Goal: Transaction & Acquisition: Purchase product/service

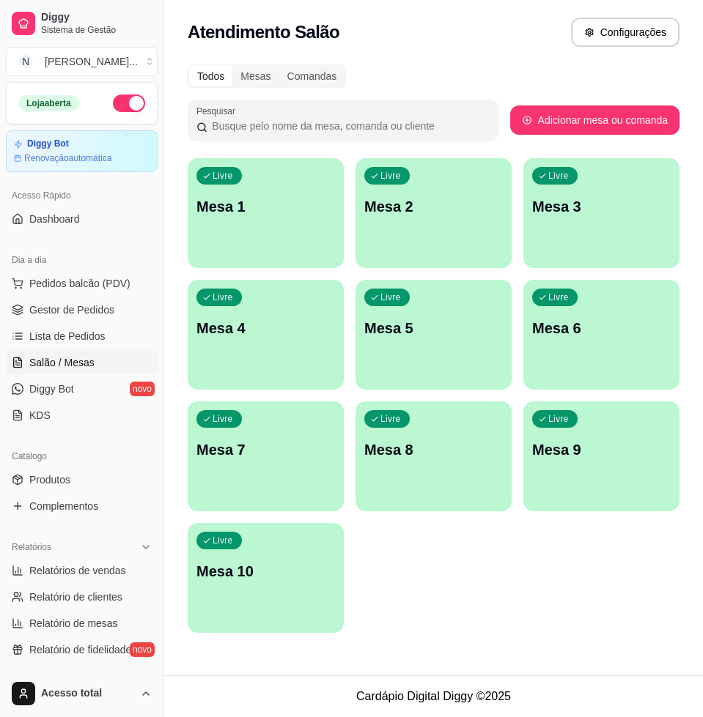
scroll to position [337, 0]
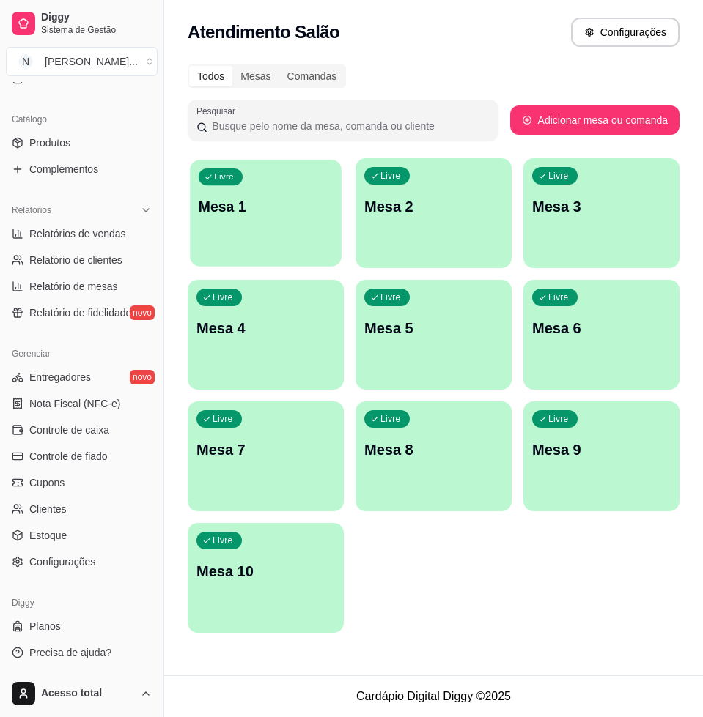
click at [300, 250] on button "Livre Mesa 1" at bounding box center [266, 213] width 152 height 107
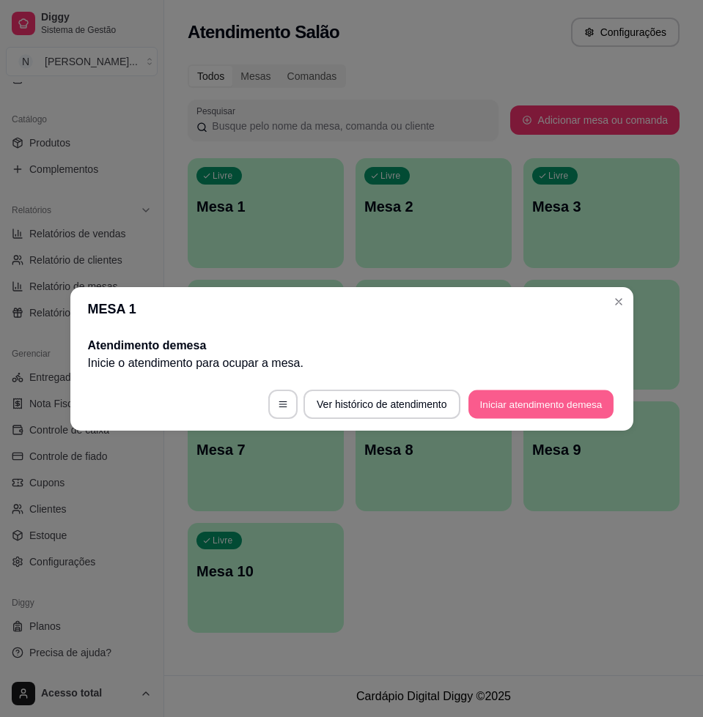
click at [547, 414] on button "Iniciar atendimento de mesa" at bounding box center [540, 404] width 145 height 29
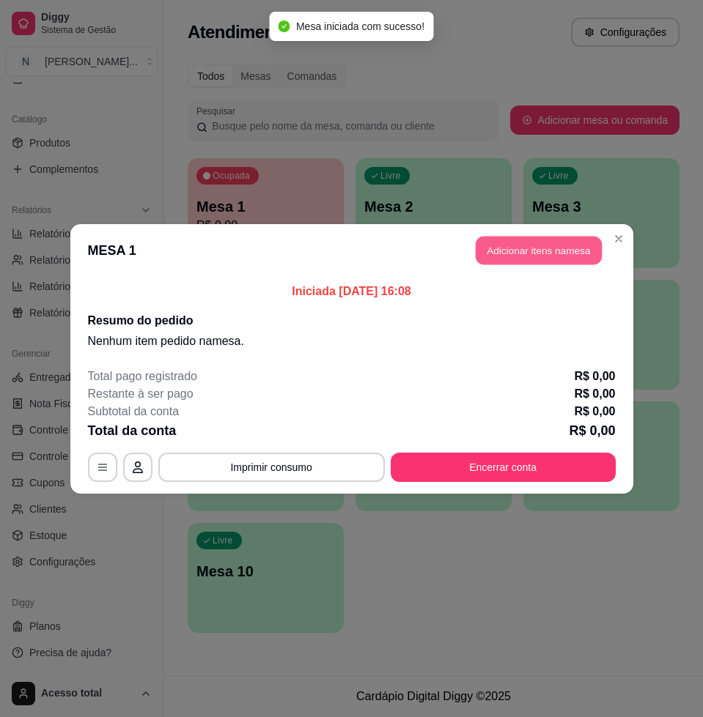
click at [577, 246] on button "Adicionar itens na mesa" at bounding box center [539, 250] width 126 height 29
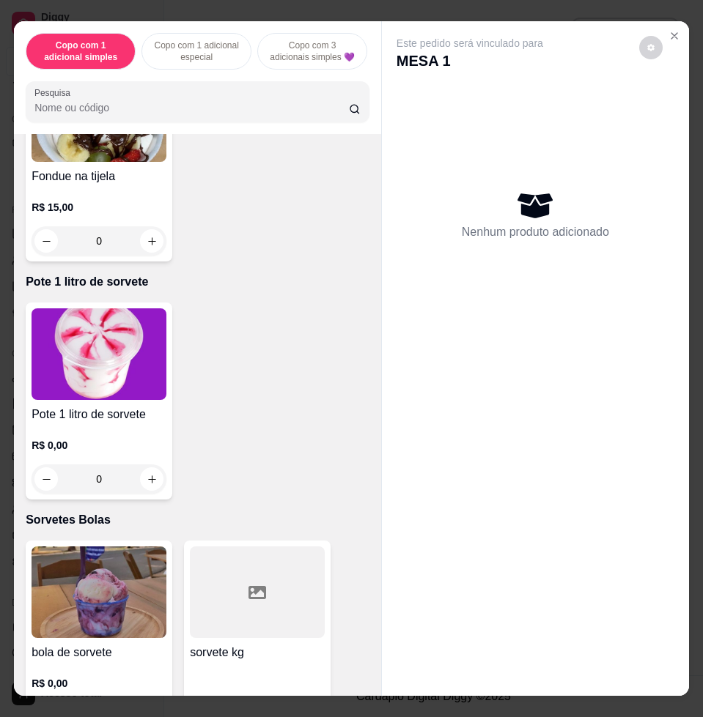
scroll to position [5130, 0]
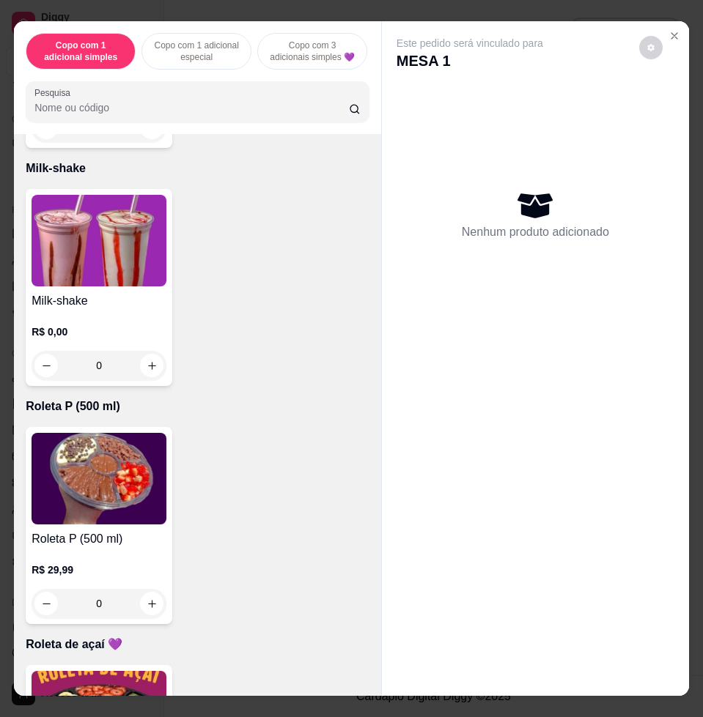
click at [103, 254] on img at bounding box center [99, 241] width 135 height 92
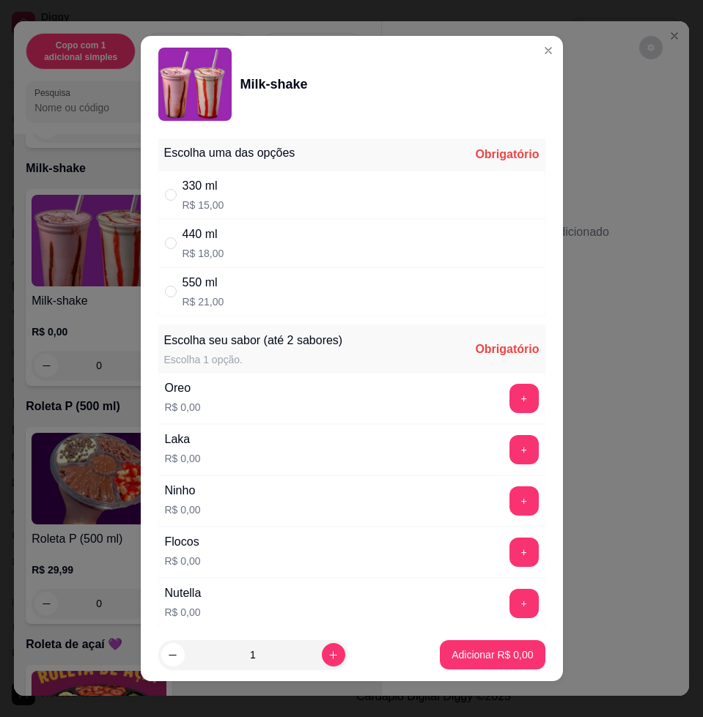
click at [353, 284] on div "550 ml R$ 21,00" at bounding box center [351, 291] width 387 height 48
radio input "true"
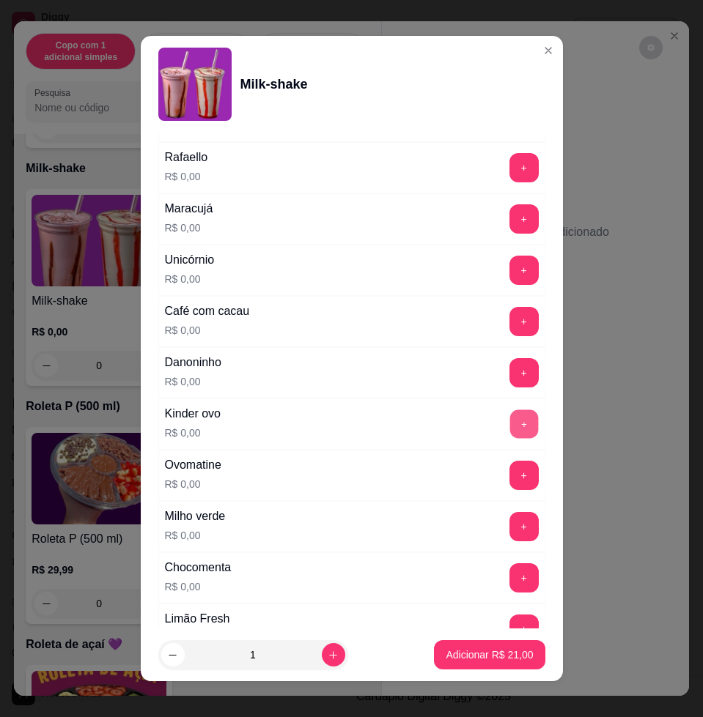
click at [509, 427] on button "+" at bounding box center [523, 424] width 29 height 29
click at [509, 483] on button "+" at bounding box center [523, 475] width 29 height 29
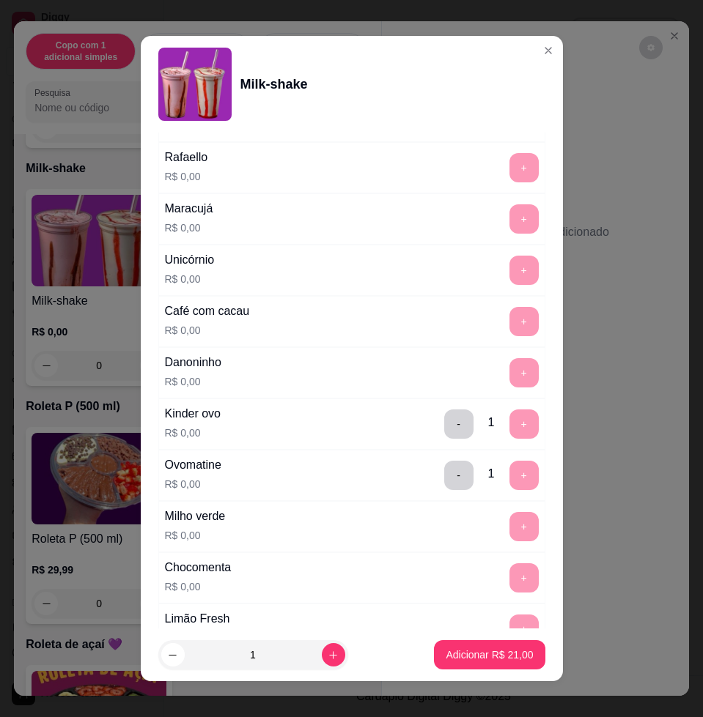
scroll to position [1342, 0]
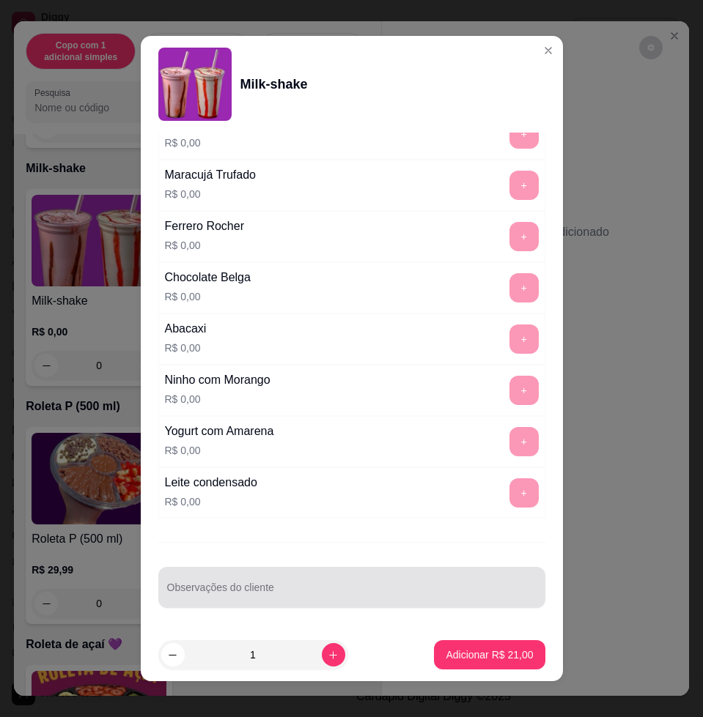
click at [417, 548] on div "Escolha uma das opções Completo 330 ml R$ 15,00 440 ml R$ 18,00 550 ml R$ 21,00…" at bounding box center [352, 381] width 422 height 496
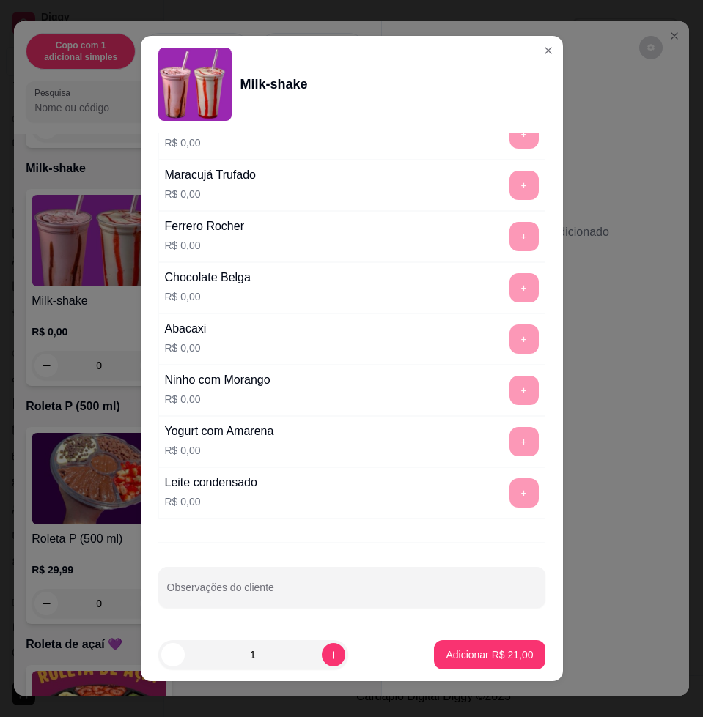
click at [417, 638] on footer "1 Adicionar R$ 21,00" at bounding box center [352, 655] width 422 height 53
click at [439, 554] on div "Escolha uma das opções Completo 330 ml R$ 15,00 440 ml R$ 18,00 550 ml R$ 21,00…" at bounding box center [352, 381] width 422 height 496
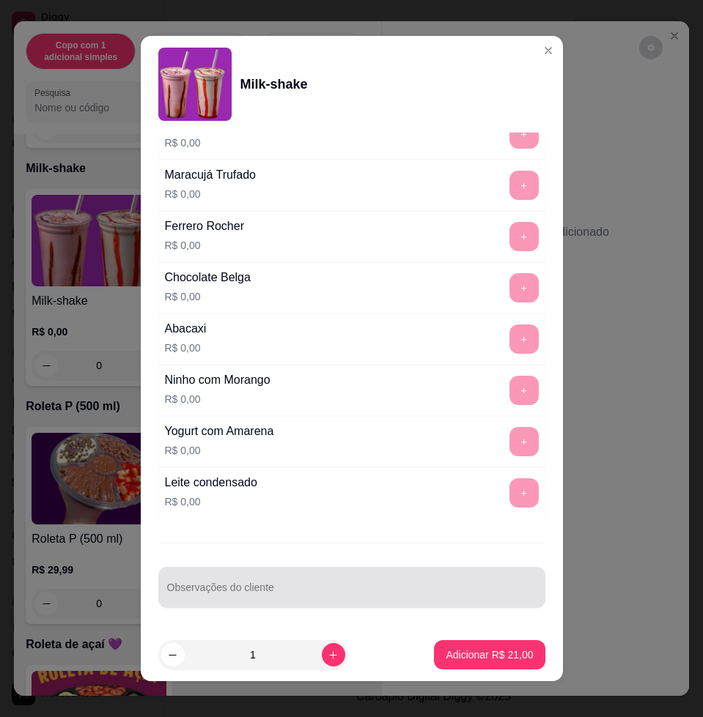
click at [439, 577] on div at bounding box center [351, 587] width 369 height 29
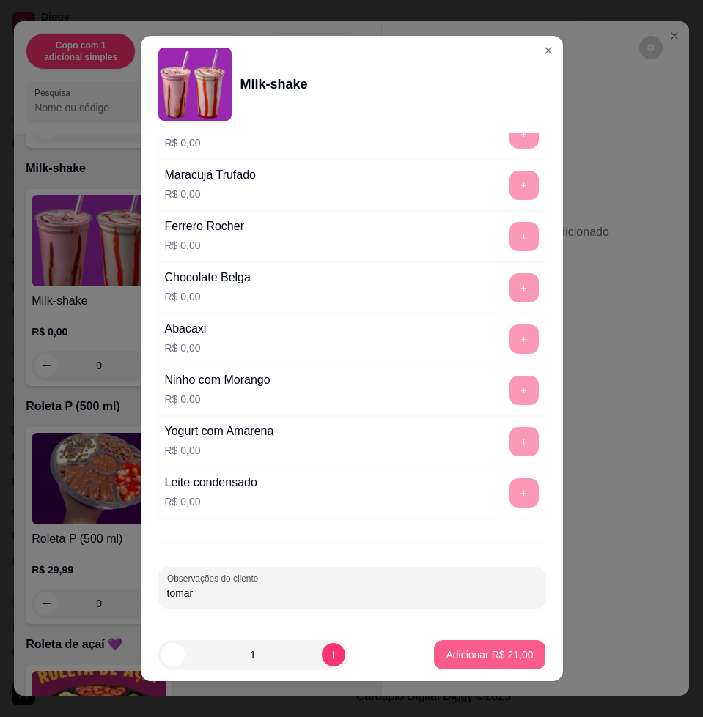
type input "tomar"
click at [503, 661] on p "Adicionar R$ 21,00" at bounding box center [489, 655] width 87 height 15
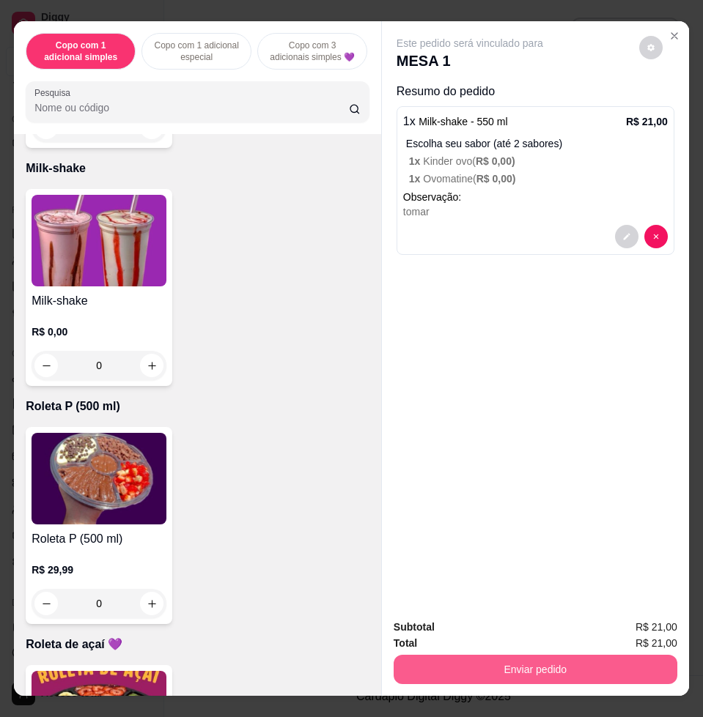
click at [503, 661] on button "Enviar pedido" at bounding box center [536, 669] width 284 height 29
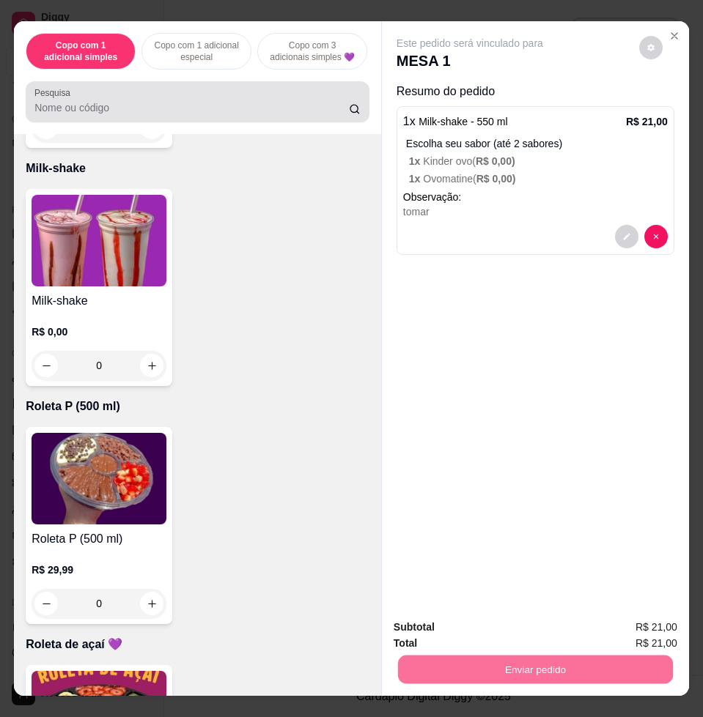
click at [243, 113] on input "Pesquisa" at bounding box center [191, 107] width 314 height 15
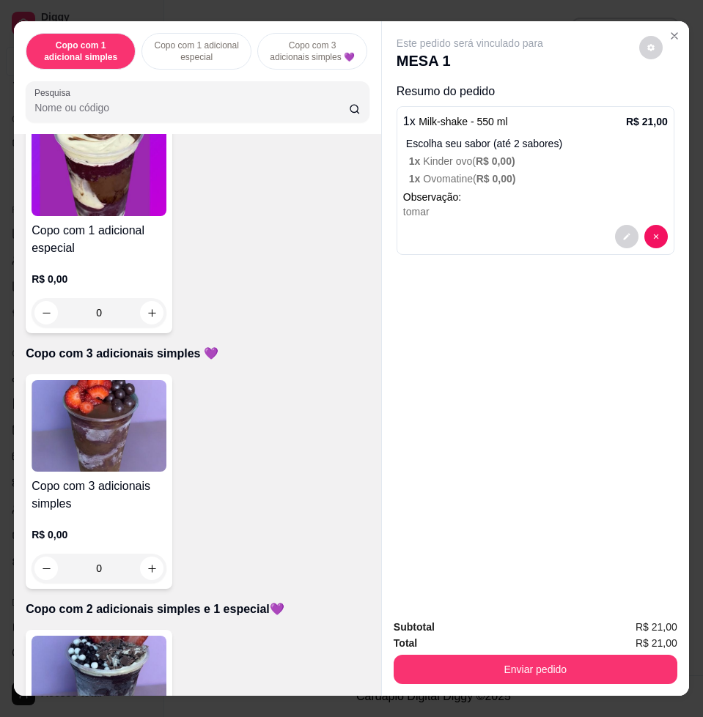
scroll to position [0, 0]
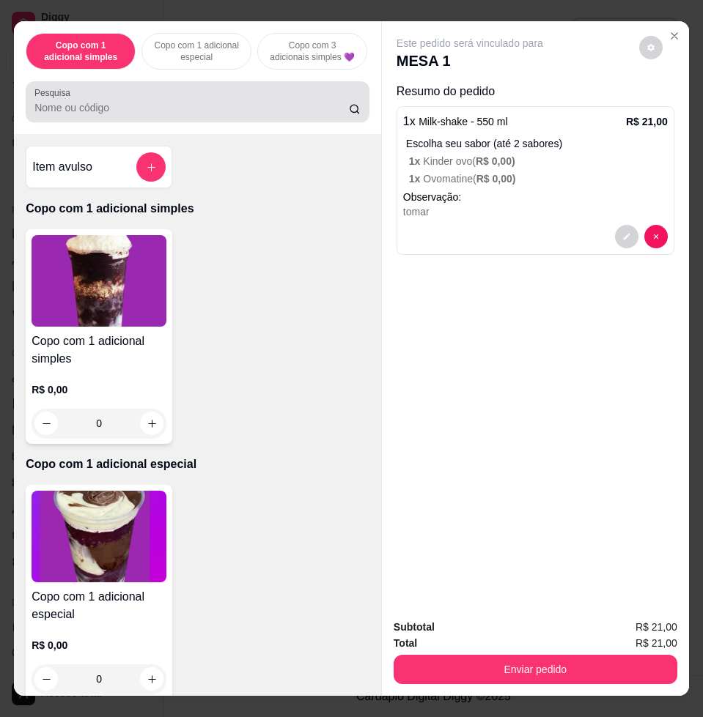
click at [268, 106] on div at bounding box center [197, 101] width 326 height 29
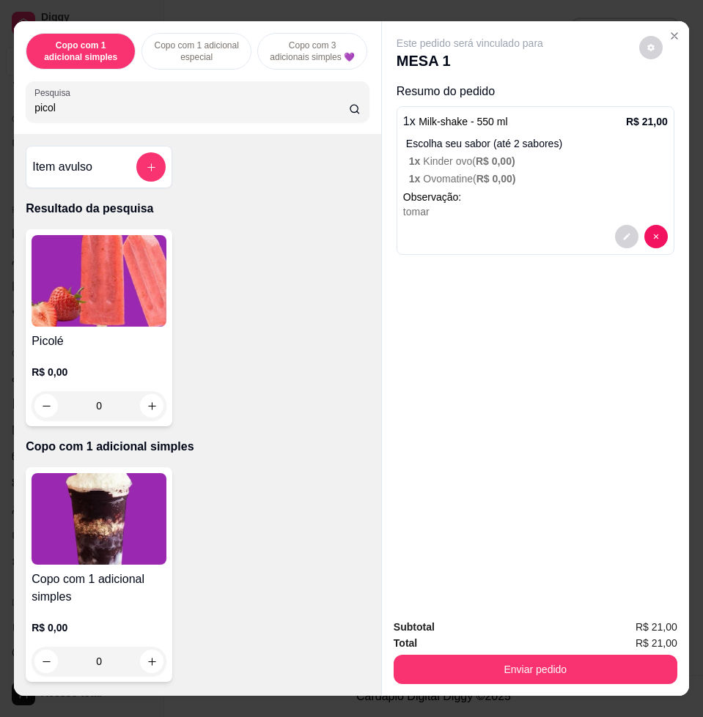
type input "picol"
click at [81, 281] on img at bounding box center [99, 281] width 135 height 92
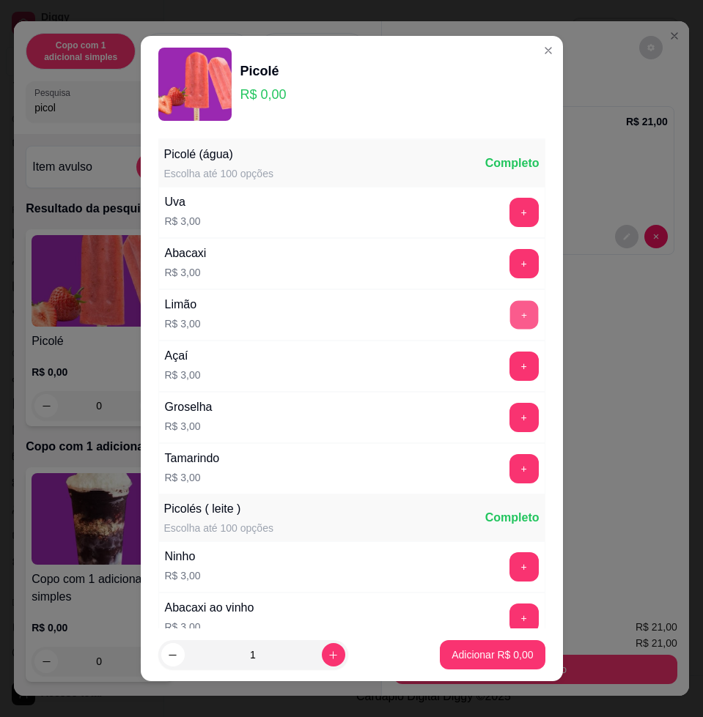
click at [509, 307] on button "+" at bounding box center [523, 315] width 29 height 29
click at [438, 314] on div "- 1 +" at bounding box center [491, 314] width 106 height 29
click at [444, 315] on button "-" at bounding box center [458, 314] width 29 height 29
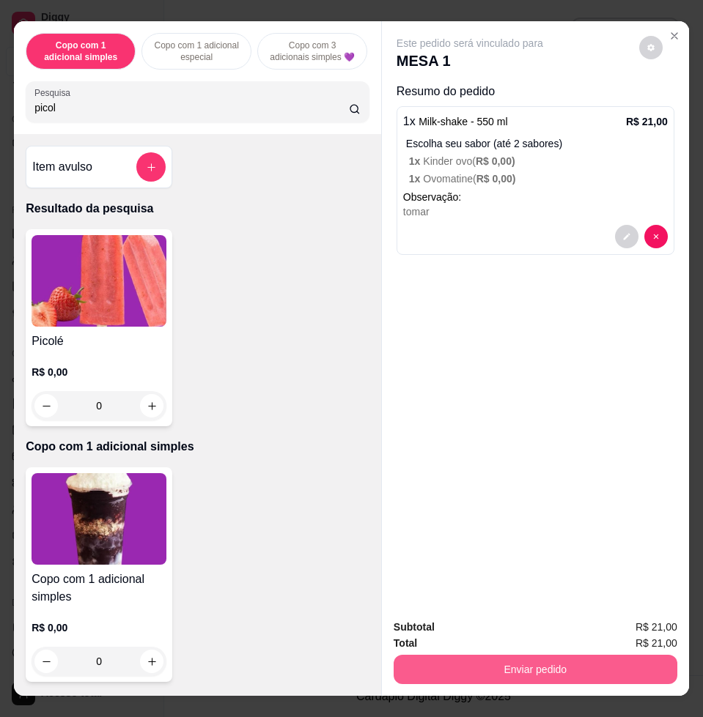
click at [614, 678] on div "Subtotal R$ 21,00 Total R$ 21,00 Enviar pedido" at bounding box center [535, 652] width 307 height 89
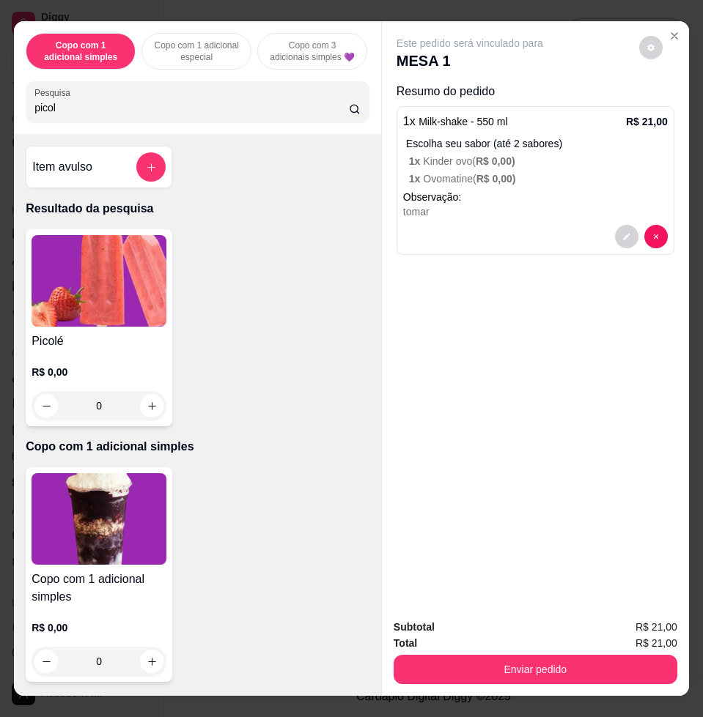
click at [537, 684] on div "Subtotal R$ 21,00 Total R$ 21,00 Enviar pedido" at bounding box center [535, 652] width 307 height 89
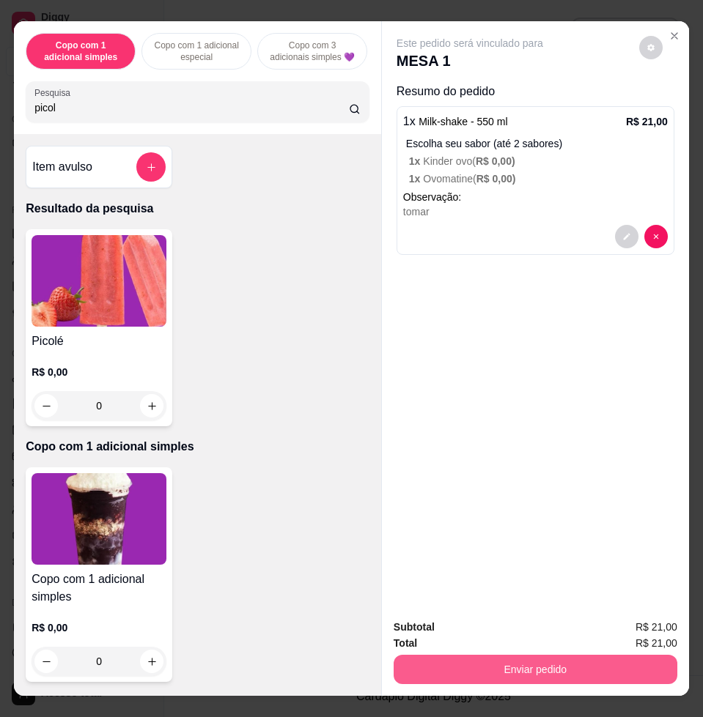
click at [525, 657] on button "Enviar pedido" at bounding box center [536, 669] width 284 height 29
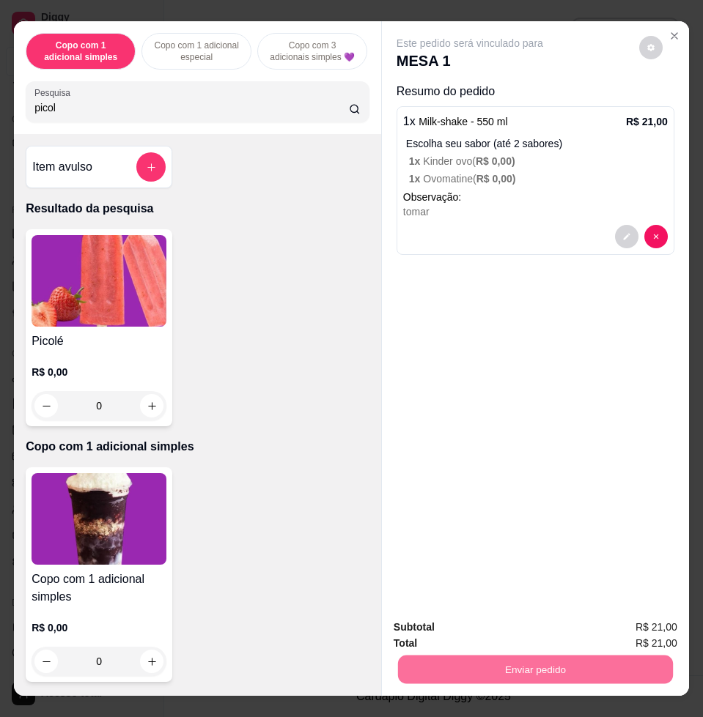
click at [493, 621] on button "Não registrar e enviar pedido" at bounding box center [485, 627] width 152 height 28
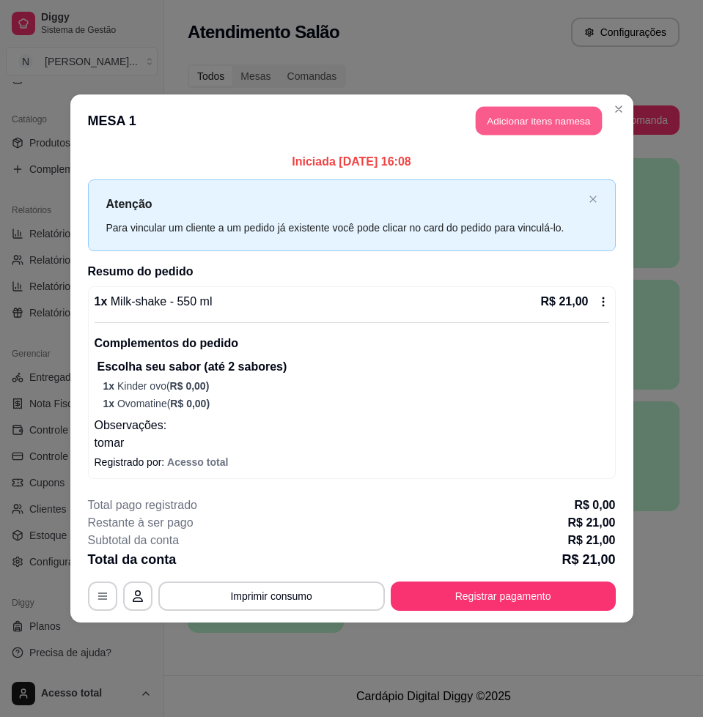
click at [523, 120] on button "Adicionar itens na mesa" at bounding box center [539, 121] width 126 height 29
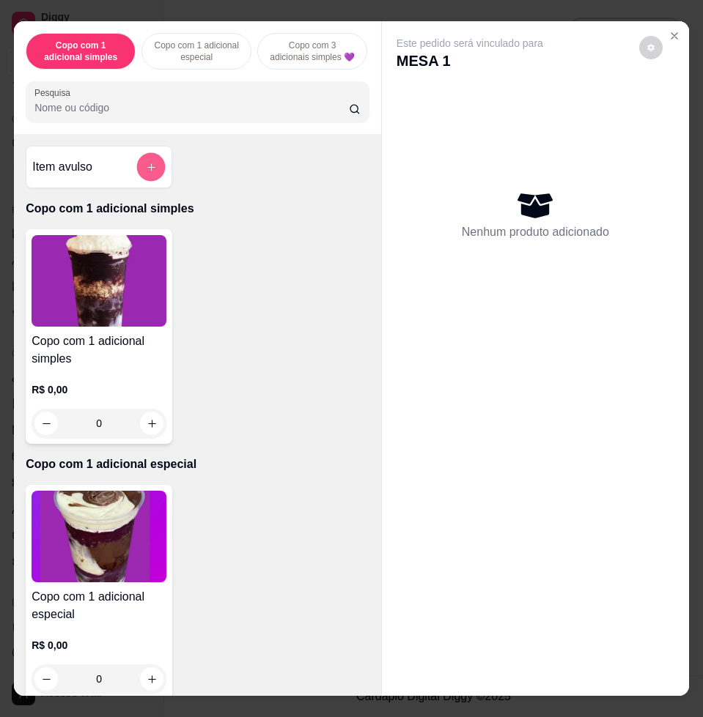
click at [150, 176] on button "add-separate-item" at bounding box center [151, 167] width 29 height 29
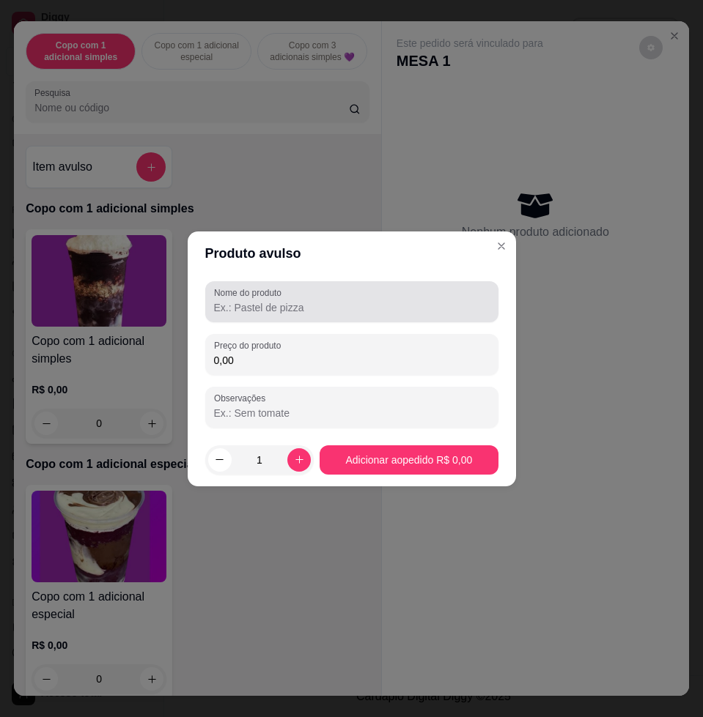
click at [286, 306] on input "Nome do produto" at bounding box center [352, 307] width 276 height 15
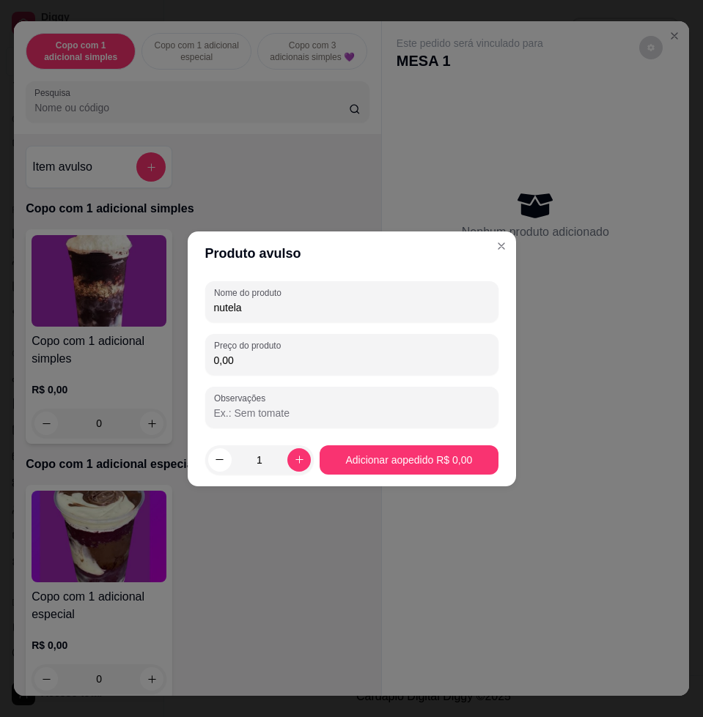
type input "nutela"
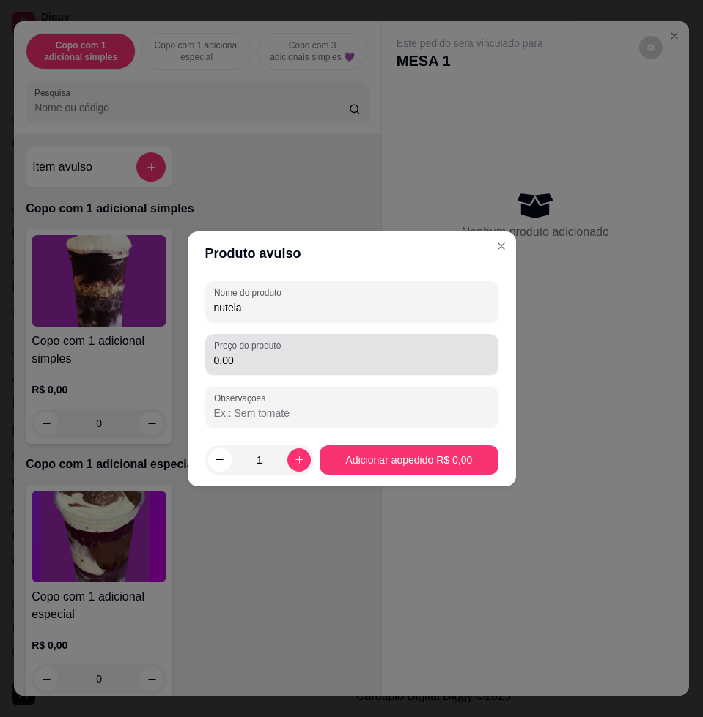
click at [291, 348] on div "0,00" at bounding box center [352, 354] width 276 height 29
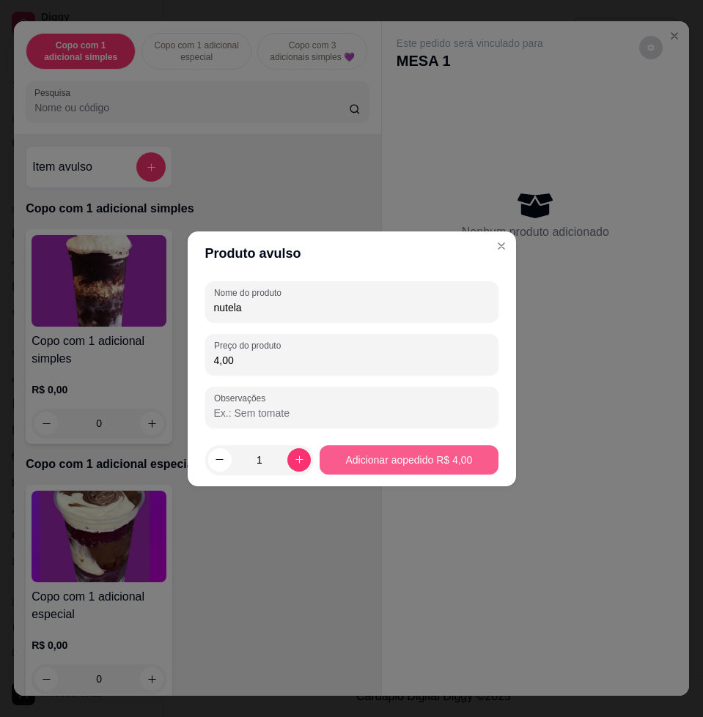
type input "4,00"
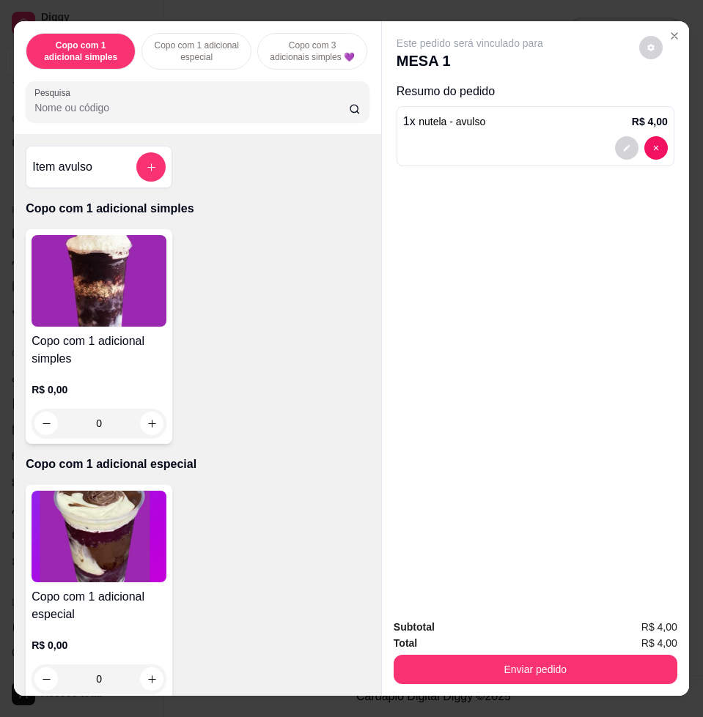
click at [528, 652] on div "Enviar pedido" at bounding box center [536, 668] width 284 height 33
click at [532, 655] on button "Enviar pedido" at bounding box center [536, 669] width 284 height 29
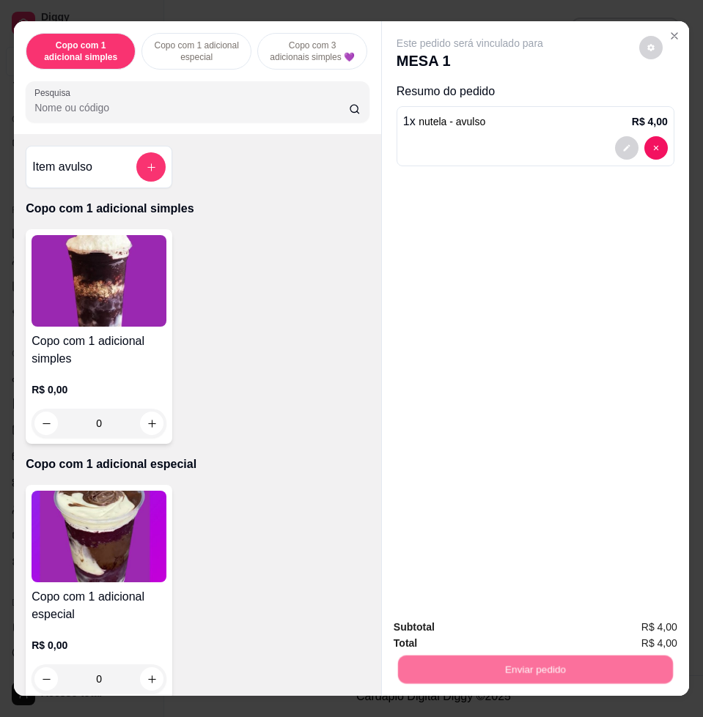
click at [517, 641] on div "Deseja registrar o cliente que fez esse pedido? Essa é uma forma de identificar…" at bounding box center [528, 609] width 262 height 68
click at [512, 630] on button "Não registrar e enviar pedido" at bounding box center [485, 626] width 148 height 27
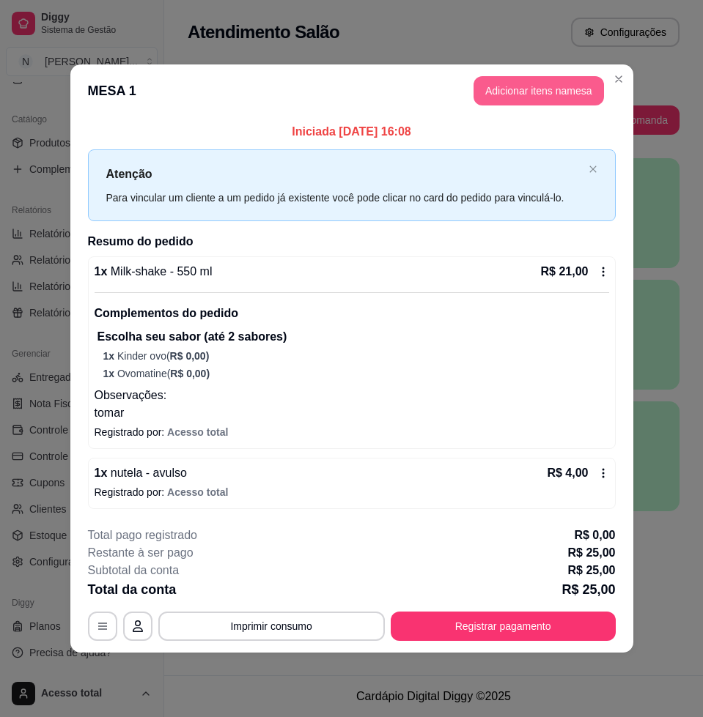
click at [579, 95] on button "Adicionar itens na mesa" at bounding box center [538, 90] width 130 height 29
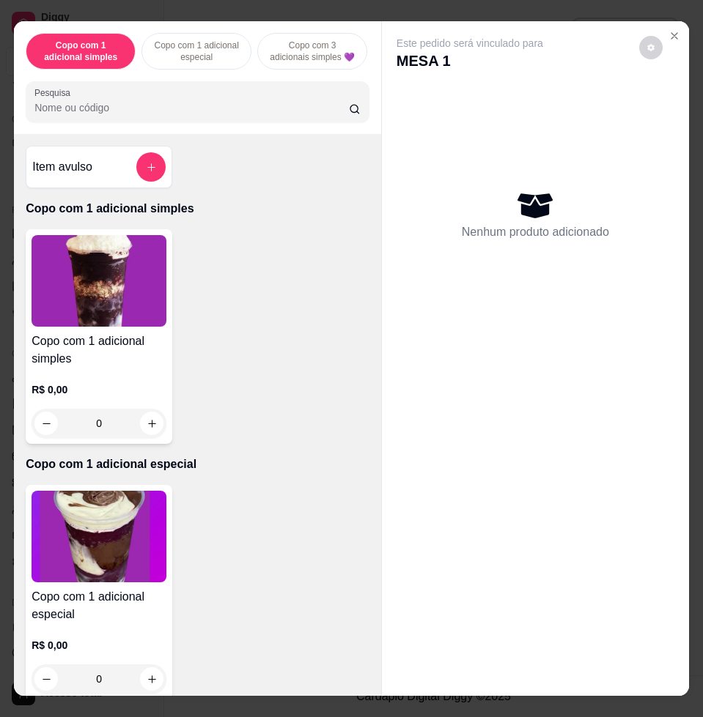
click at [201, 141] on div "Copo com 1 adicional simples Copo com 1 adicional especial Copo com 3 adicionai…" at bounding box center [197, 358] width 367 height 674
click at [230, 107] on input "Pesquisa" at bounding box center [191, 107] width 314 height 15
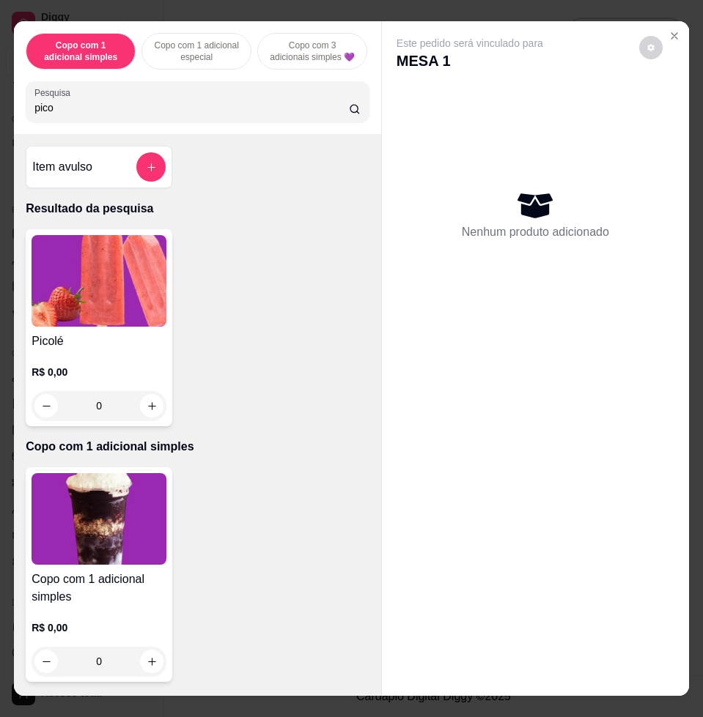
type input "pico"
click at [86, 314] on img at bounding box center [99, 281] width 135 height 92
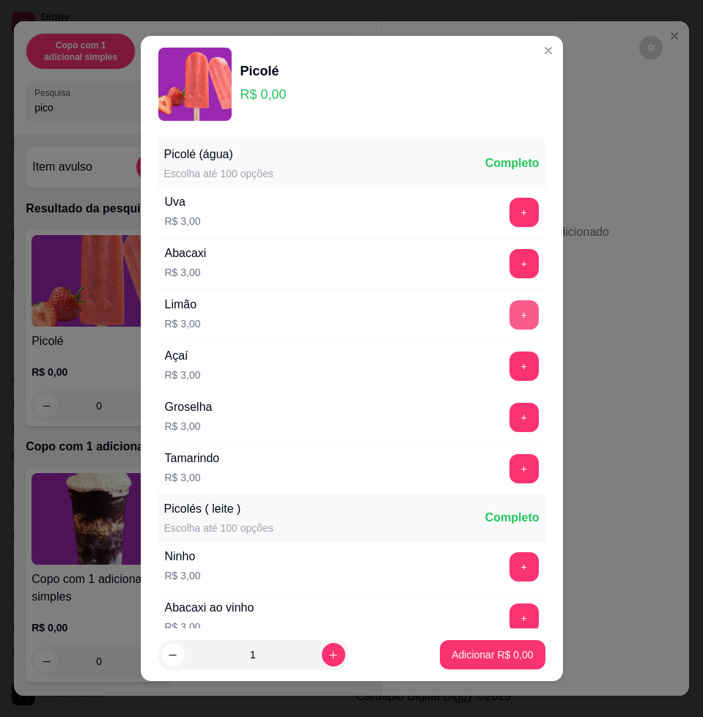
click at [509, 323] on button "+" at bounding box center [523, 314] width 29 height 29
click at [509, 323] on button "+" at bounding box center [523, 315] width 29 height 29
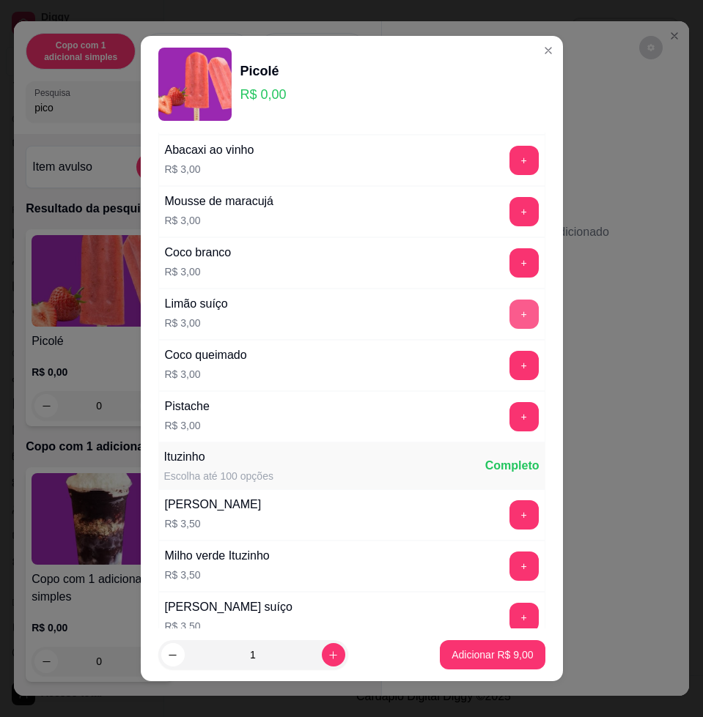
scroll to position [824, 0]
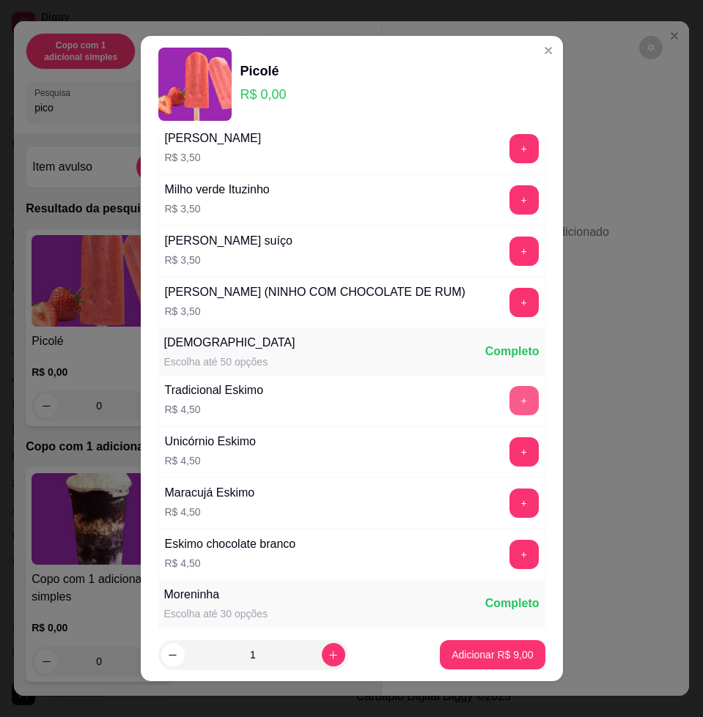
click at [509, 409] on button "+" at bounding box center [523, 400] width 29 height 29
click at [503, 660] on p "Adicionar R$ 13,50" at bounding box center [489, 655] width 87 height 15
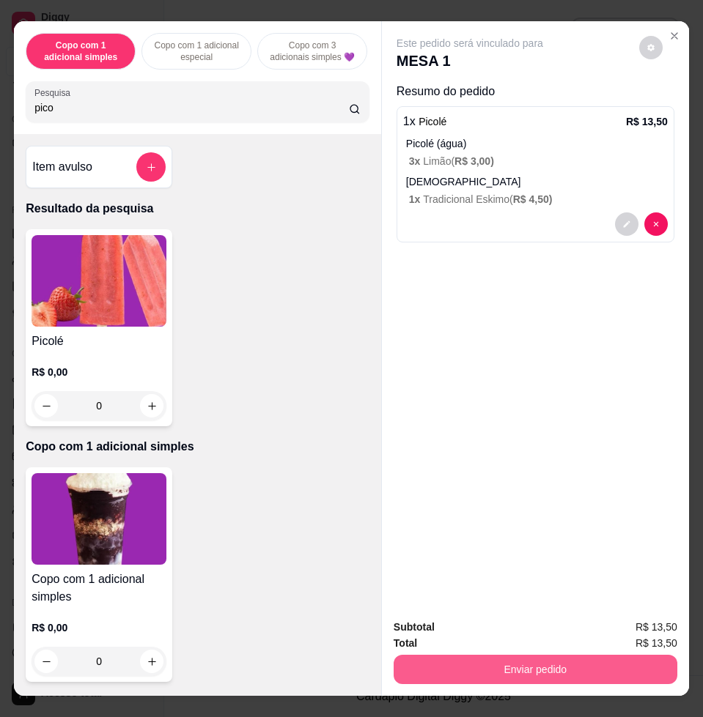
click at [509, 658] on button "Enviar pedido" at bounding box center [536, 669] width 284 height 29
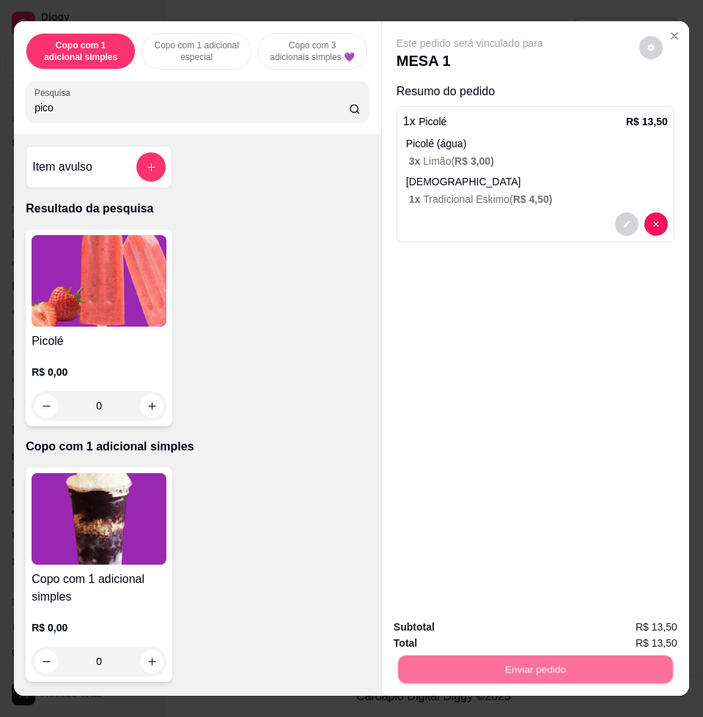
click at [498, 632] on button "Não registrar e enviar pedido" at bounding box center [485, 627] width 152 height 28
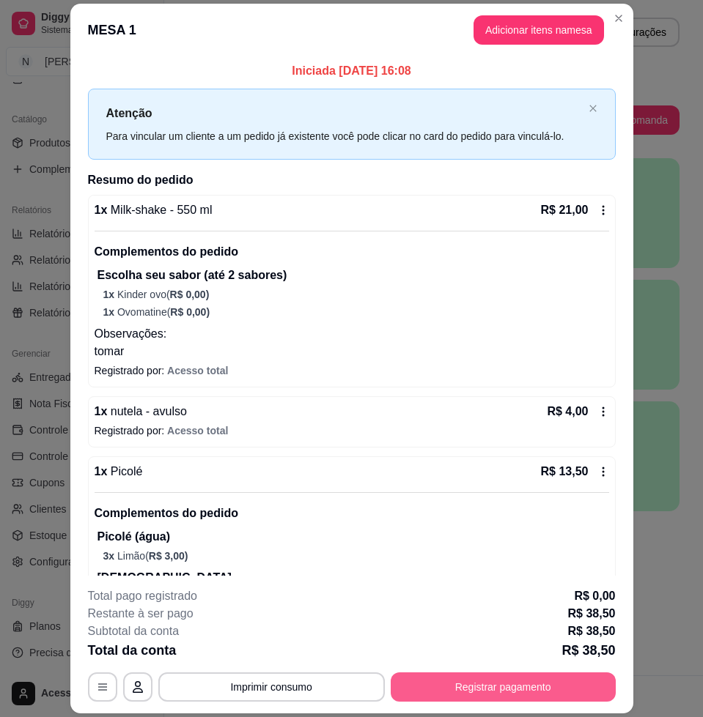
click at [542, 682] on button "Registrar pagamento" at bounding box center [503, 687] width 225 height 29
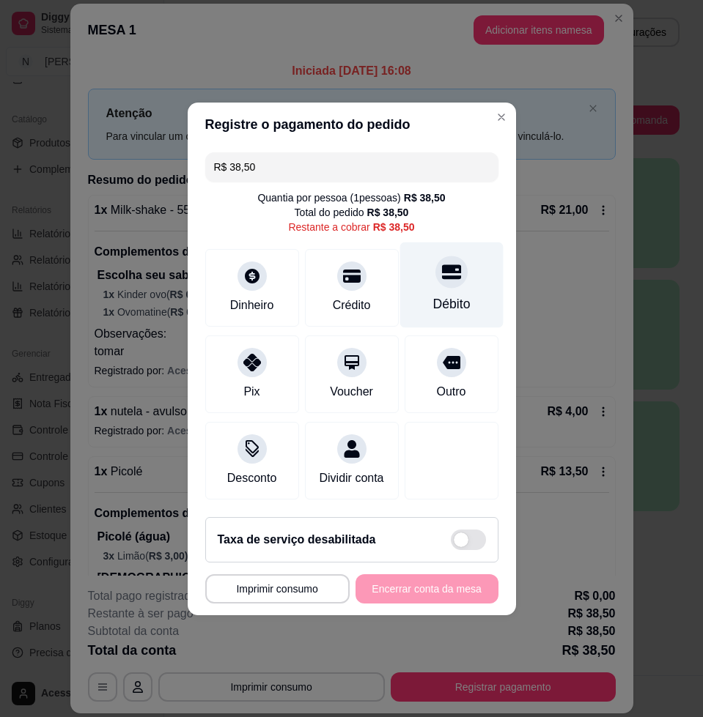
click at [443, 283] on div "Débito" at bounding box center [450, 285] width 103 height 86
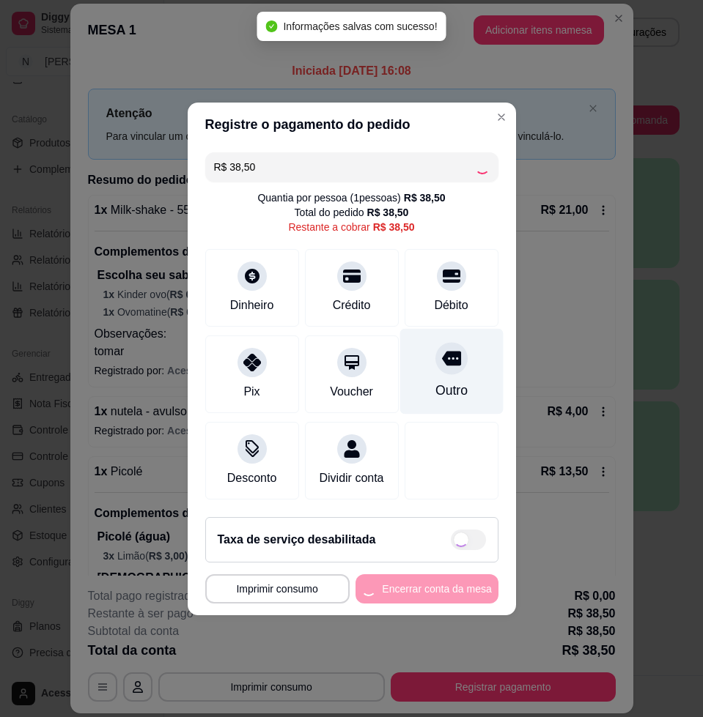
type input "R$ 0,00"
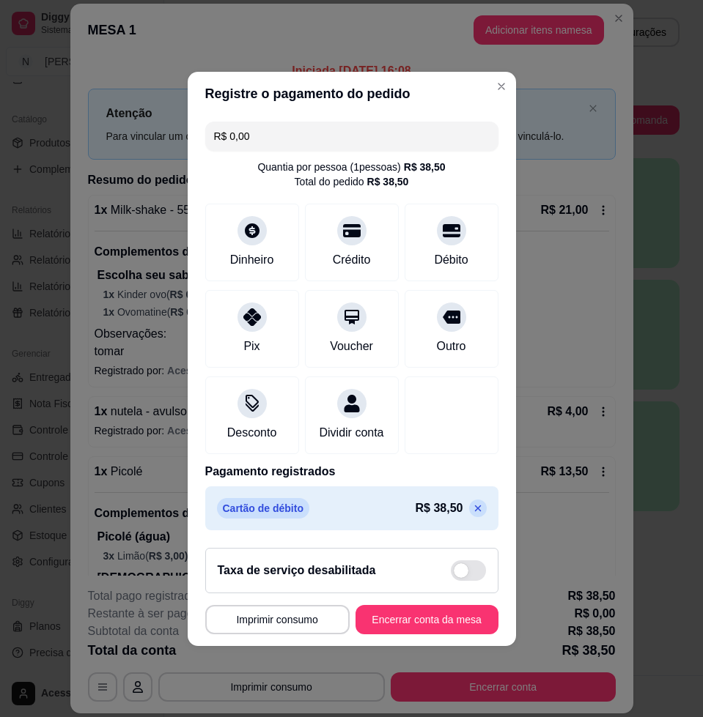
click at [399, 643] on footer "**********" at bounding box center [352, 591] width 328 height 110
click at [400, 634] on button "Encerrar conta da mesa" at bounding box center [427, 619] width 139 height 29
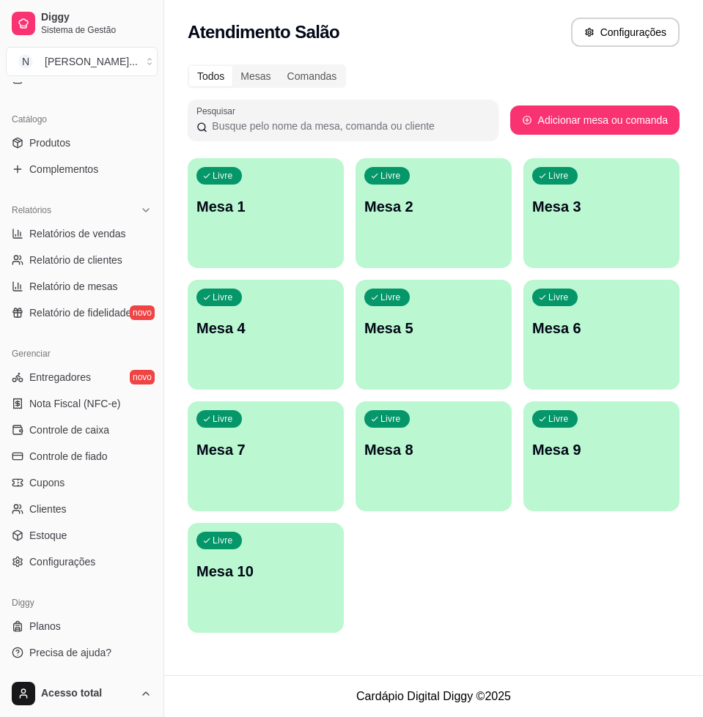
scroll to position [0, 0]
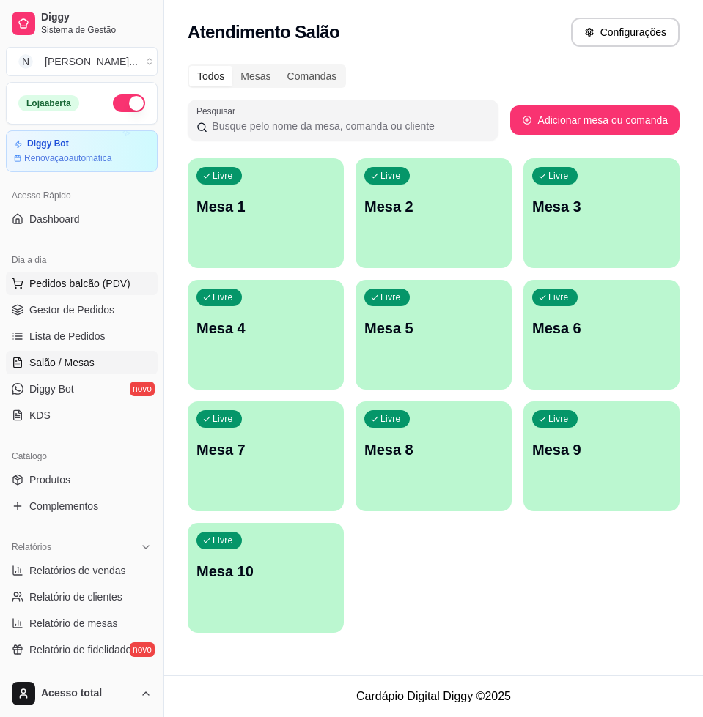
click at [74, 277] on span "Pedidos balcão (PDV)" at bounding box center [79, 283] width 101 height 15
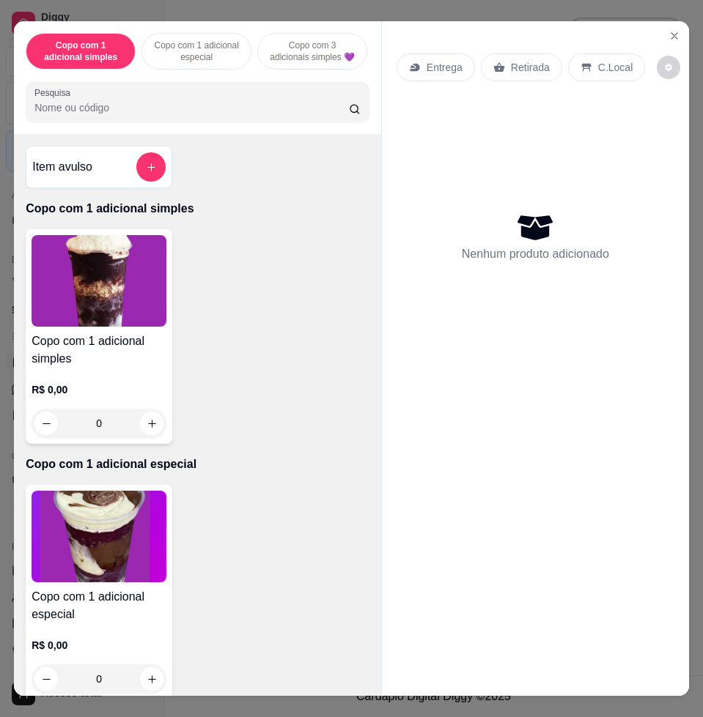
click at [245, 117] on div at bounding box center [197, 101] width 326 height 29
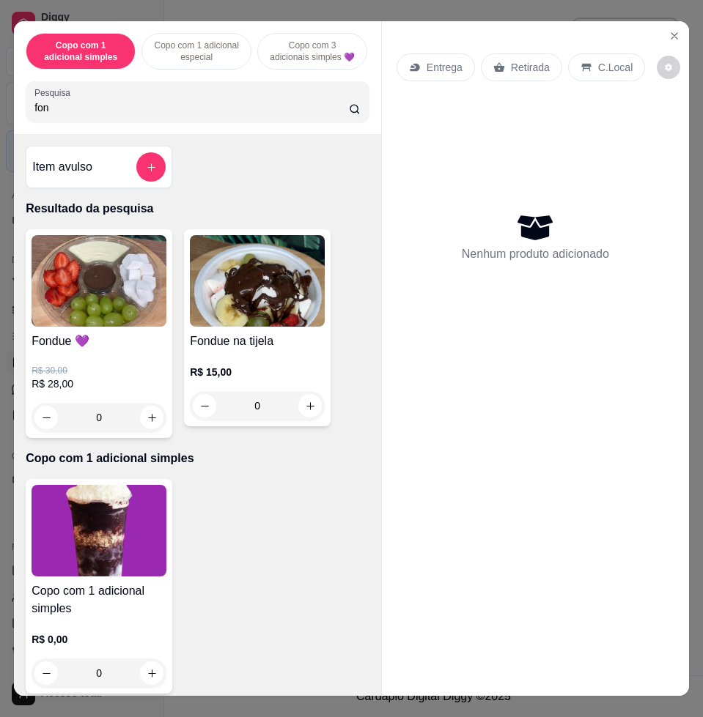
type input "fon"
click at [84, 286] on img at bounding box center [99, 281] width 135 height 92
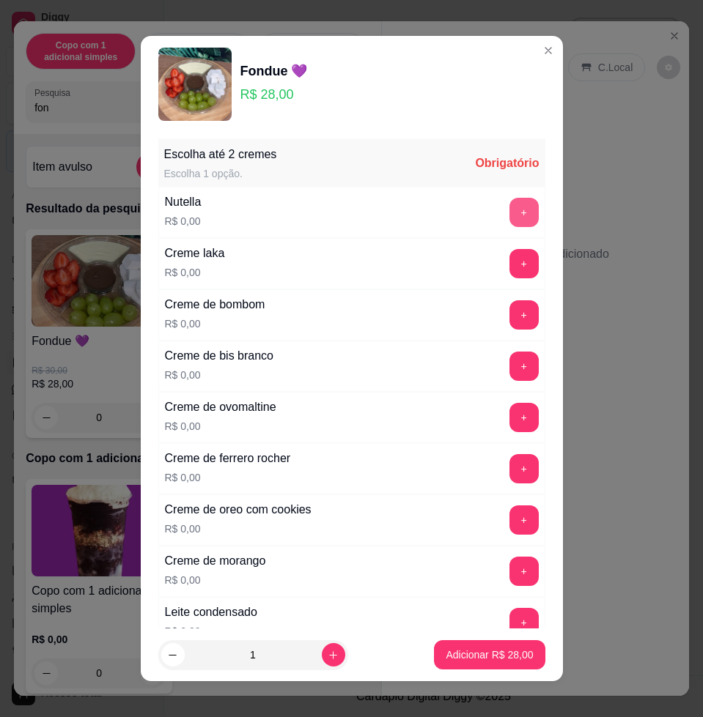
click at [509, 211] on button "+" at bounding box center [523, 212] width 29 height 29
click at [509, 410] on button "+" at bounding box center [523, 417] width 29 height 29
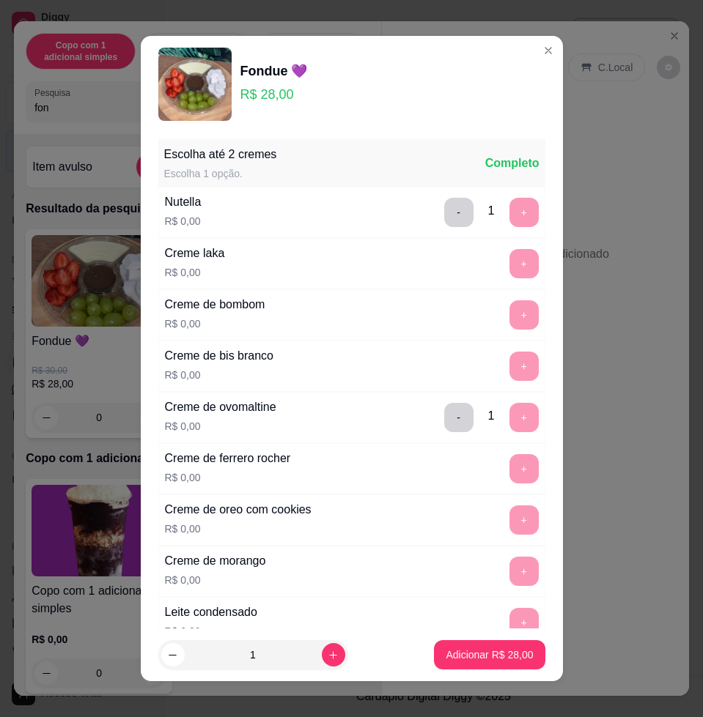
scroll to position [11, 0]
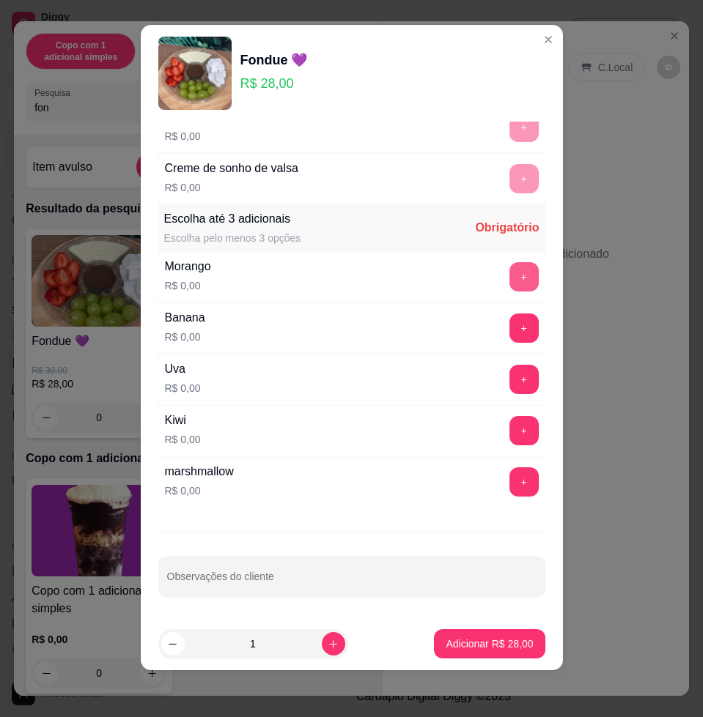
click at [509, 270] on button "+" at bounding box center [523, 276] width 29 height 29
click at [509, 377] on button "+" at bounding box center [523, 380] width 29 height 29
click at [509, 479] on button "+" at bounding box center [523, 482] width 29 height 29
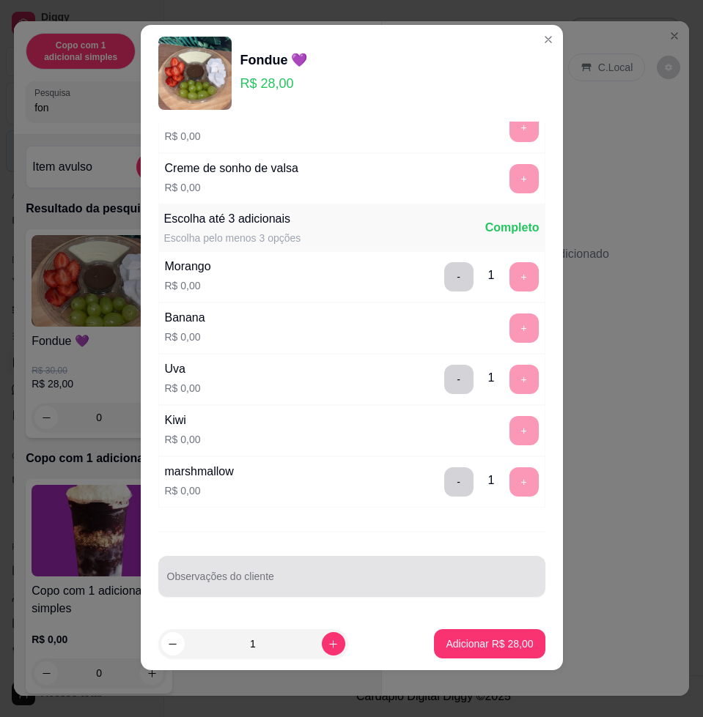
drag, startPoint x: 480, startPoint y: 569, endPoint x: 451, endPoint y: 572, distance: 28.7
click at [479, 572] on div at bounding box center [351, 576] width 369 height 29
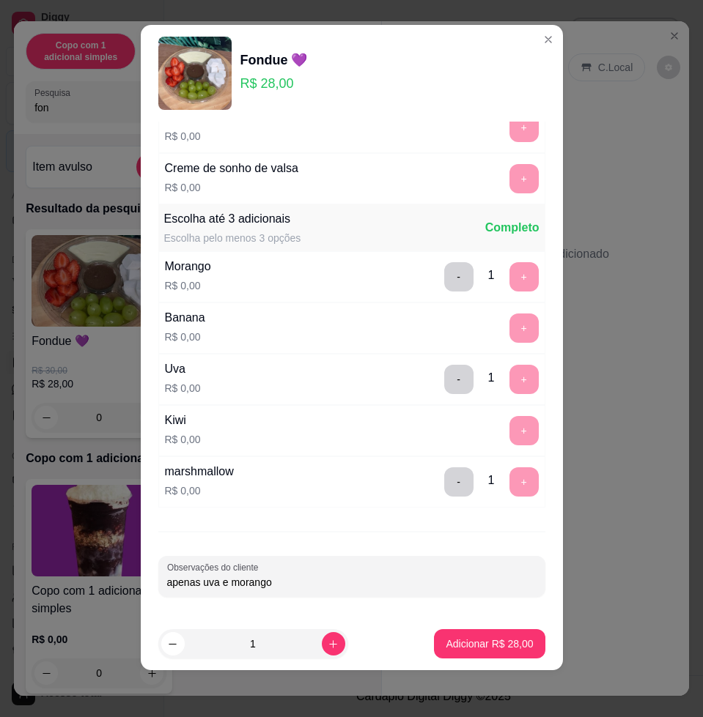
type input "apenas uva e morango"
click at [506, 637] on p "Adicionar R$ 28,00" at bounding box center [489, 644] width 87 height 15
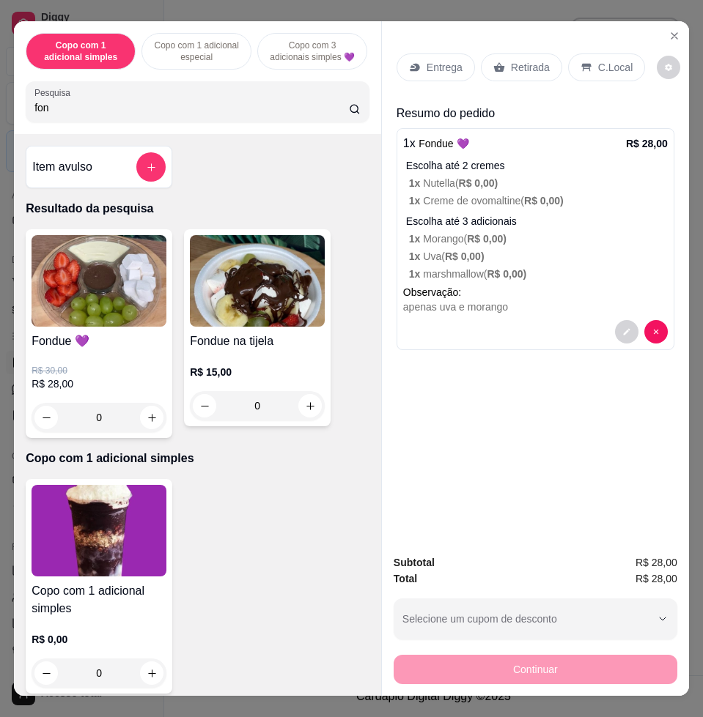
click at [409, 66] on icon at bounding box center [415, 68] width 12 height 12
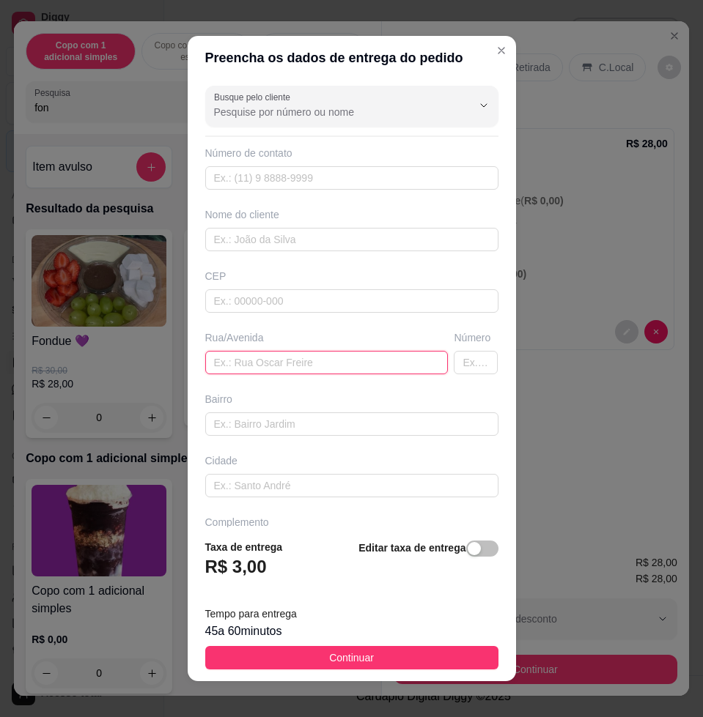
click at [268, 361] on input "text" at bounding box center [326, 362] width 243 height 23
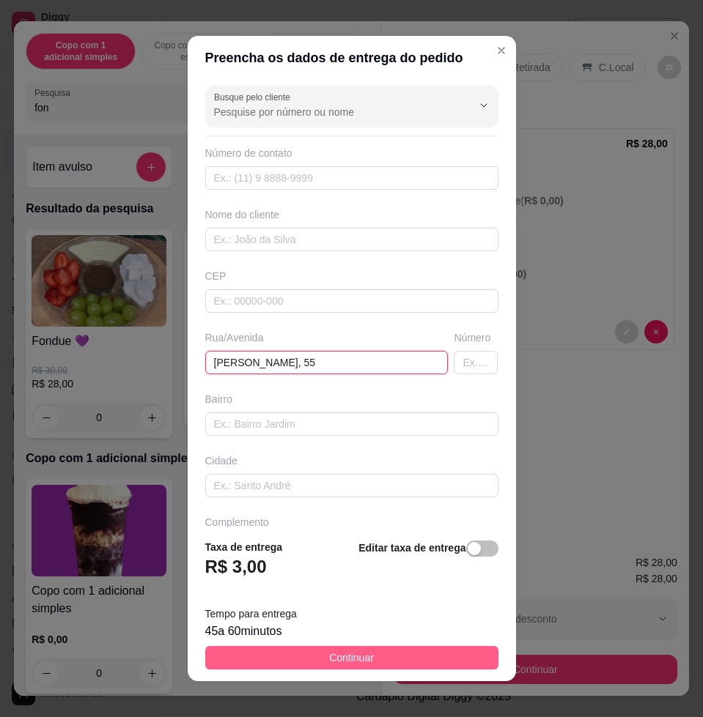
type input "[PERSON_NAME], 55"
click at [398, 652] on button "Continuar" at bounding box center [351, 657] width 293 height 23
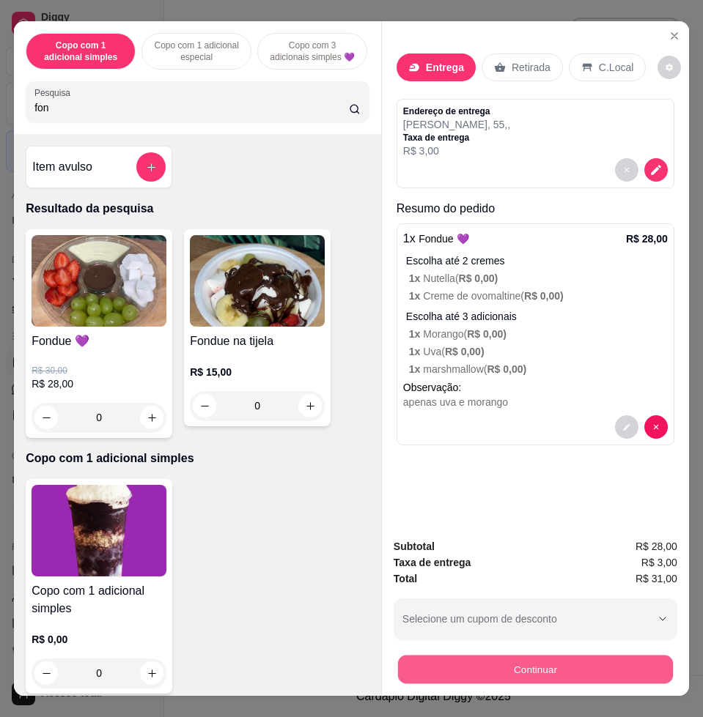
click at [418, 660] on button "Continuar" at bounding box center [535, 669] width 275 height 29
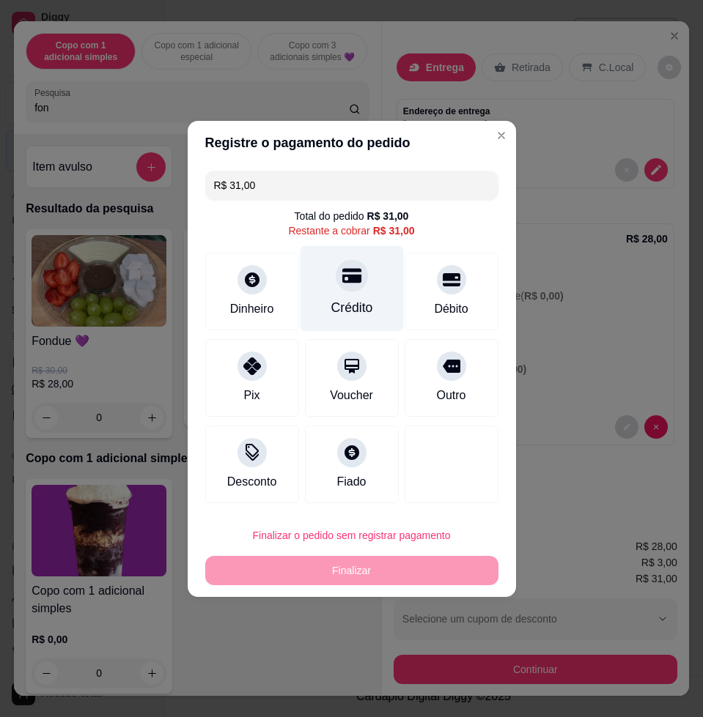
click at [326, 276] on div "Crédito" at bounding box center [351, 289] width 103 height 86
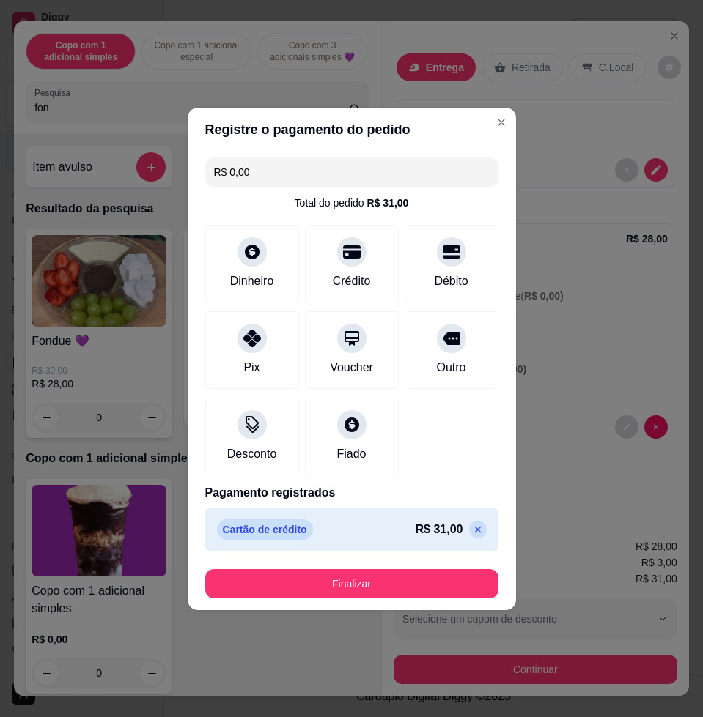
click at [355, 598] on footer "Finalizar" at bounding box center [352, 584] width 328 height 53
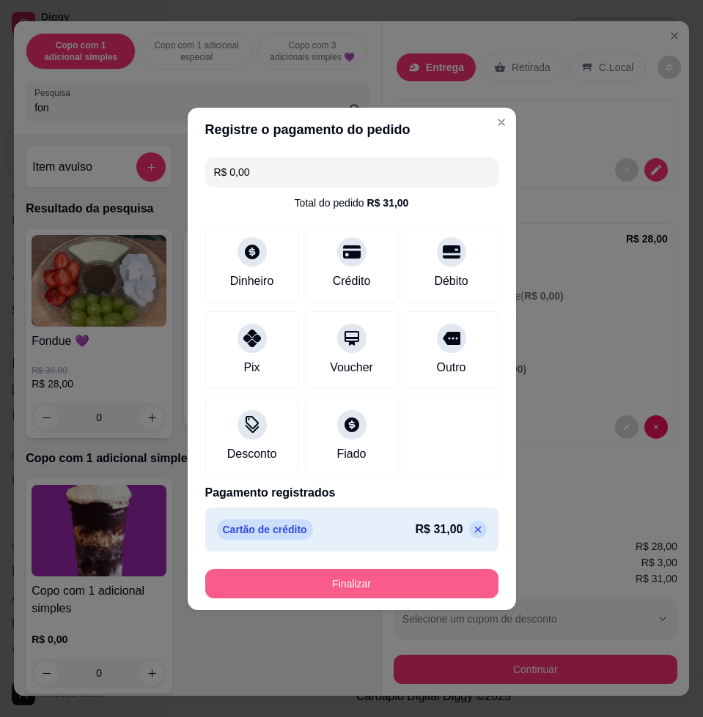
click at [354, 593] on button "Finalizar" at bounding box center [351, 583] width 293 height 29
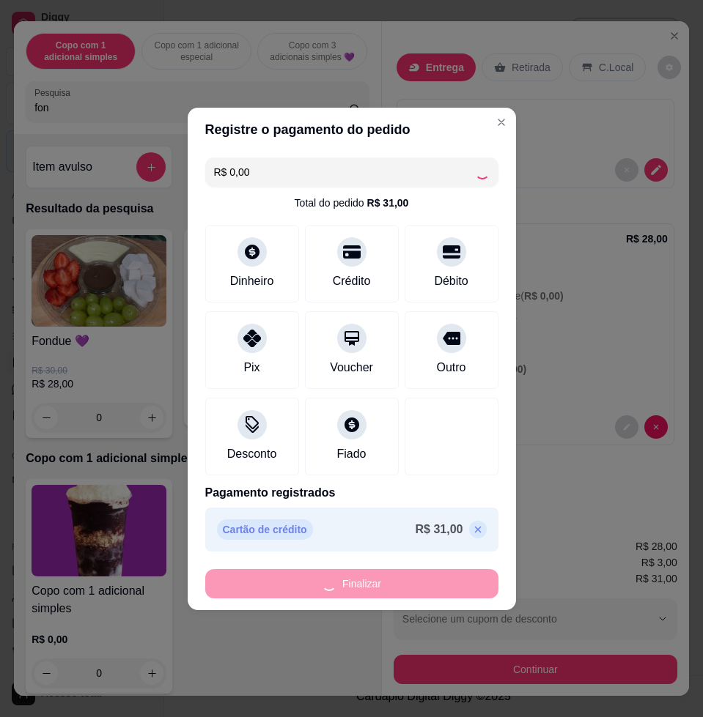
type input "-R$ 31,00"
